Goal: Task Accomplishment & Management: Manage account settings

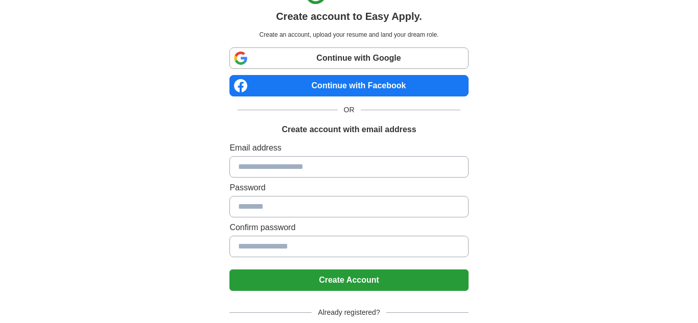
scroll to position [25, 0]
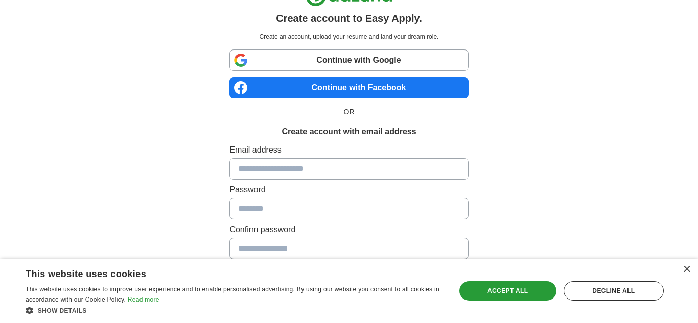
click at [372, 179] on input at bounding box center [348, 168] width 239 height 21
type input "**********"
click at [229, 272] on button "Create Account" at bounding box center [348, 282] width 239 height 21
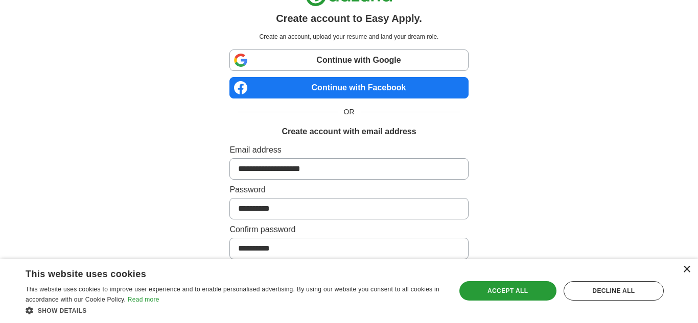
click at [686, 270] on div "×" at bounding box center [687, 270] width 8 height 8
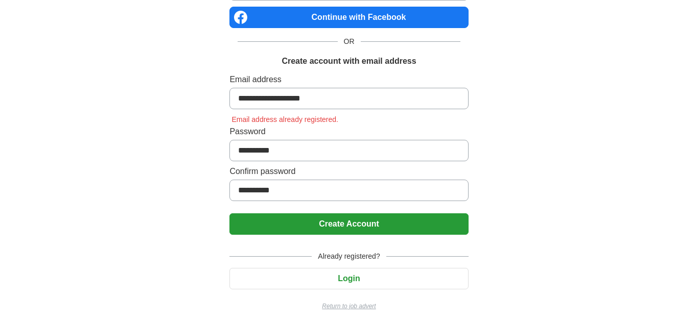
scroll to position [99, 0]
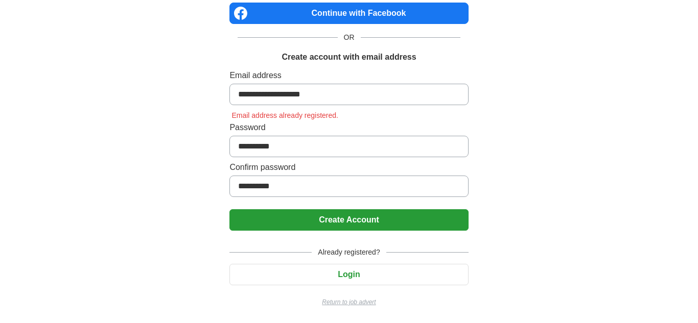
click at [360, 276] on button "Login" at bounding box center [348, 274] width 239 height 21
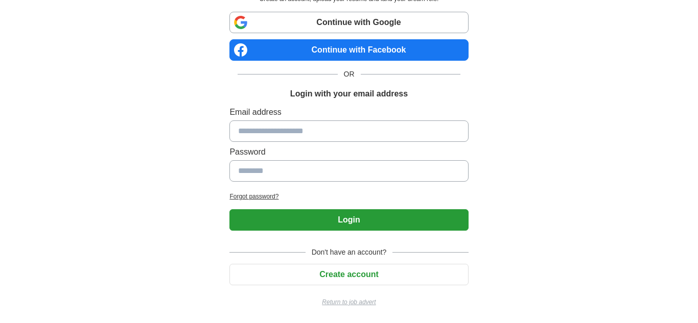
scroll to position [62, 0]
click at [355, 123] on input at bounding box center [348, 131] width 239 height 21
type input "**********"
click at [229, 209] on button "Login" at bounding box center [348, 219] width 239 height 21
